Goal: Task Accomplishment & Management: Manage account settings

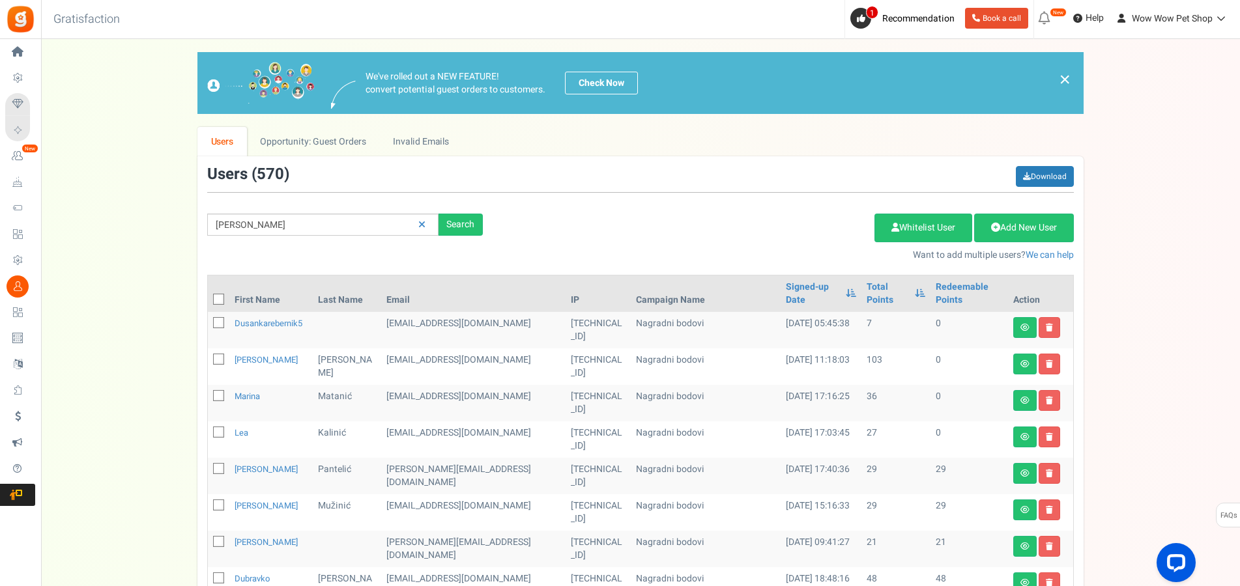
type input "[PERSON_NAME]"
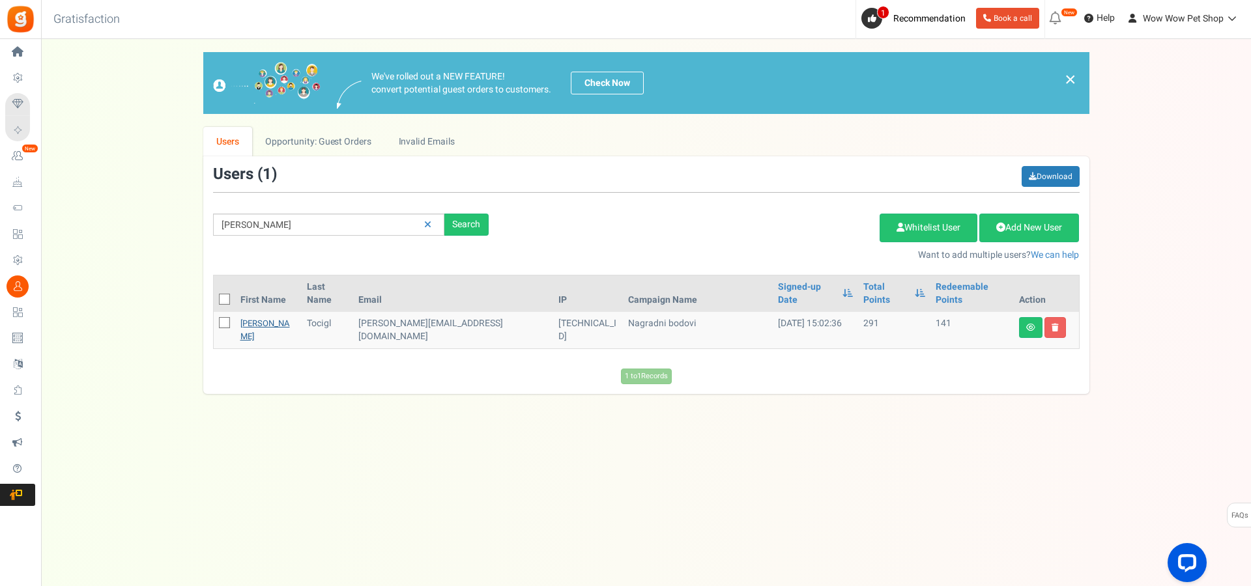
click at [261, 317] on link "[PERSON_NAME]" at bounding box center [265, 329] width 50 height 25
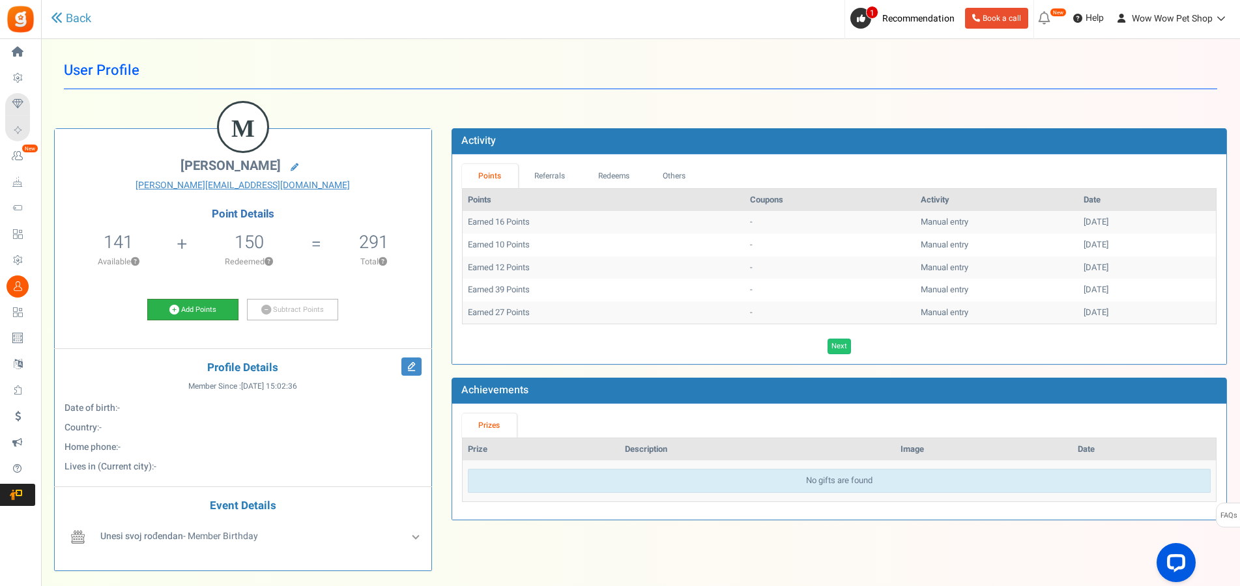
click at [177, 303] on link "Add Points" at bounding box center [192, 310] width 91 height 22
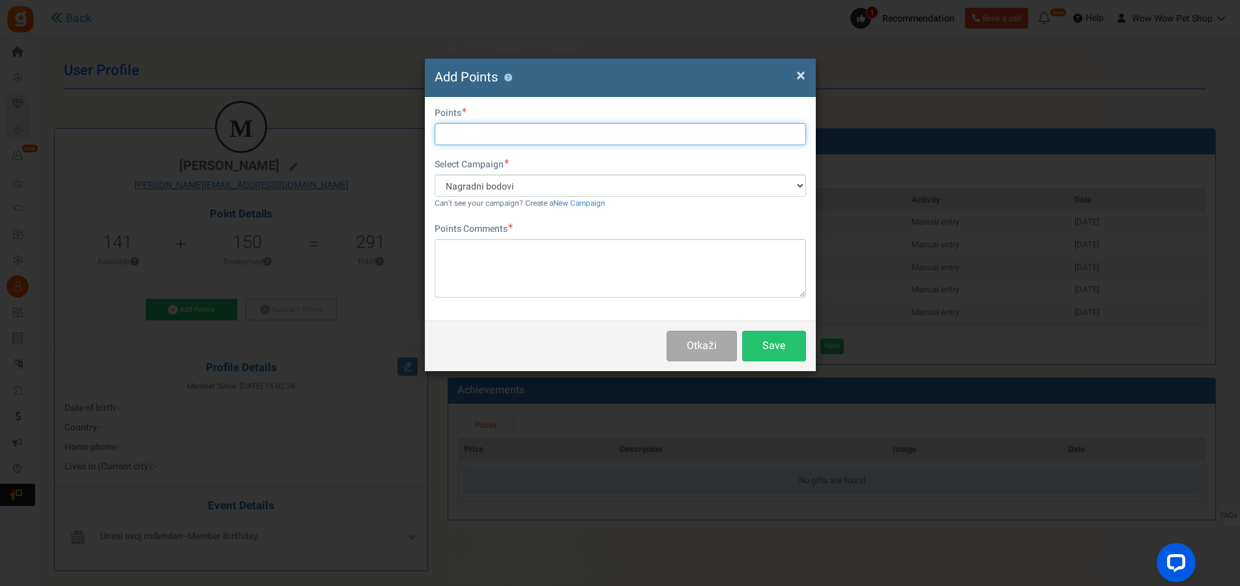
click at [549, 133] on input "text" at bounding box center [620, 134] width 371 height 22
type input "22"
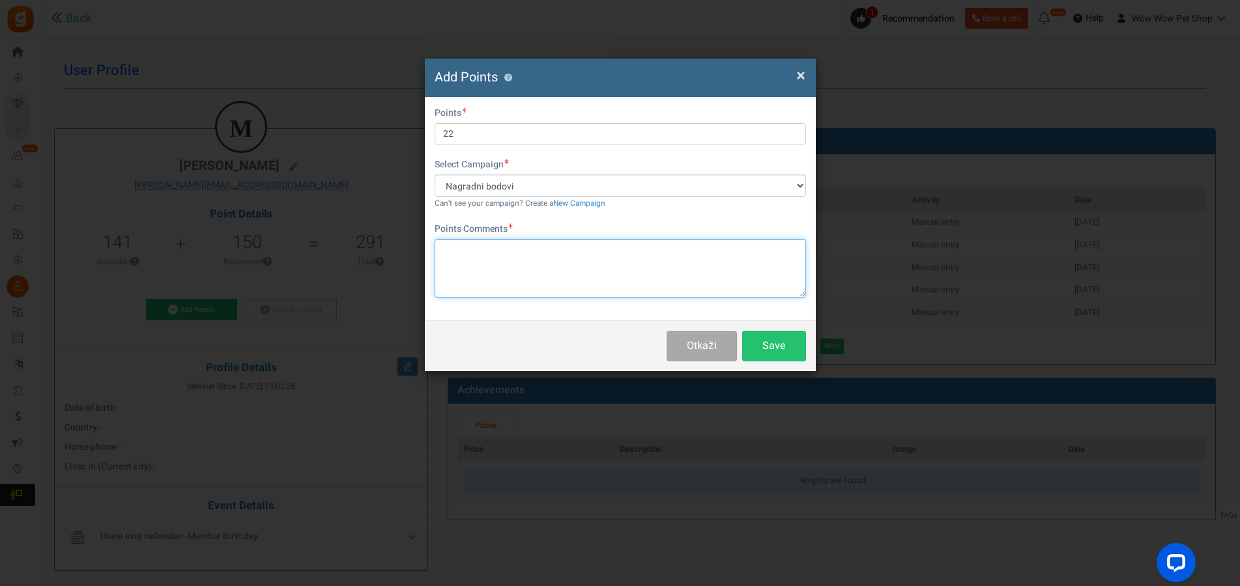
click at [545, 267] on textarea at bounding box center [620, 268] width 371 height 59
type textarea "Račun br. 1377"
click at [772, 344] on button "Save" at bounding box center [774, 346] width 64 height 31
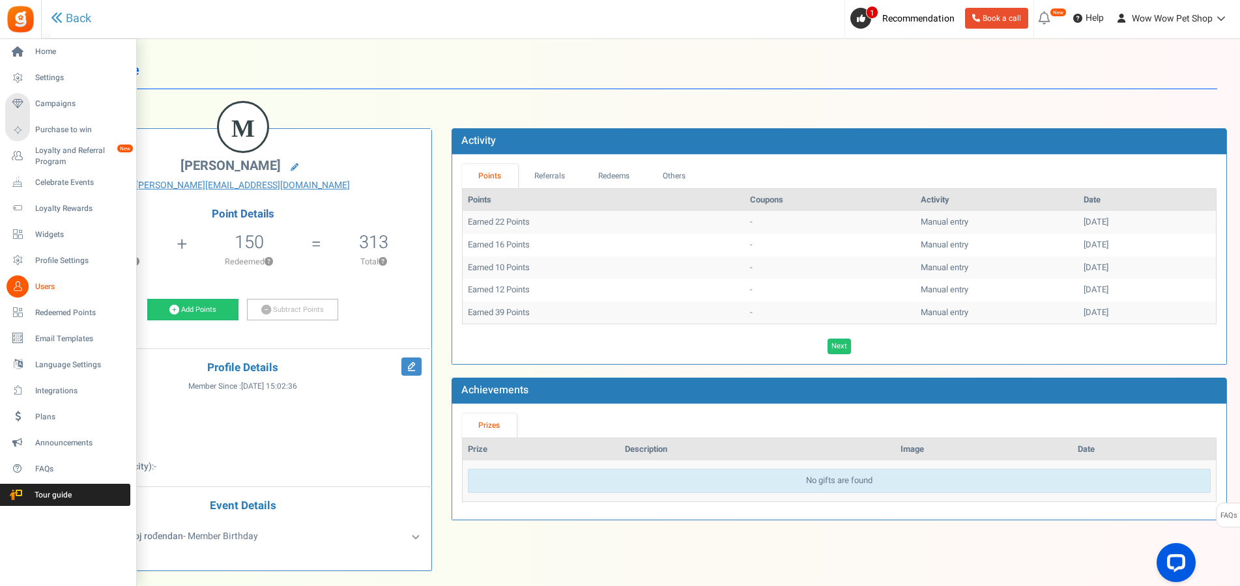
click at [30, 284] on link "Users" at bounding box center [67, 287] width 125 height 22
